Goal: Task Accomplishment & Management: Manage account settings

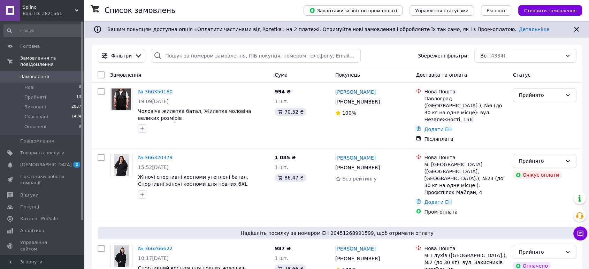
click at [59, 74] on span "Замовлення" at bounding box center [42, 77] width 44 height 6
drag, startPoint x: 80, startPoint y: 10, endPoint x: 41, endPoint y: 61, distance: 63.4
click at [80, 10] on div "Ваш ID: 3821561" at bounding box center [53, 13] width 61 height 6
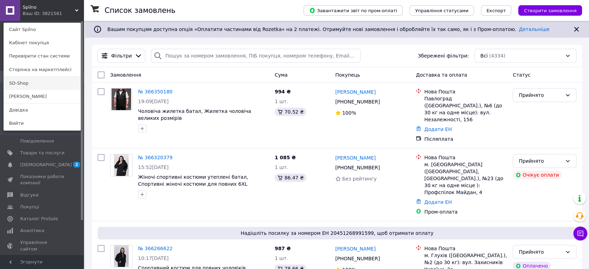
click at [25, 83] on link "SD-Shop" at bounding box center [42, 83] width 77 height 13
